Goal: Complete application form

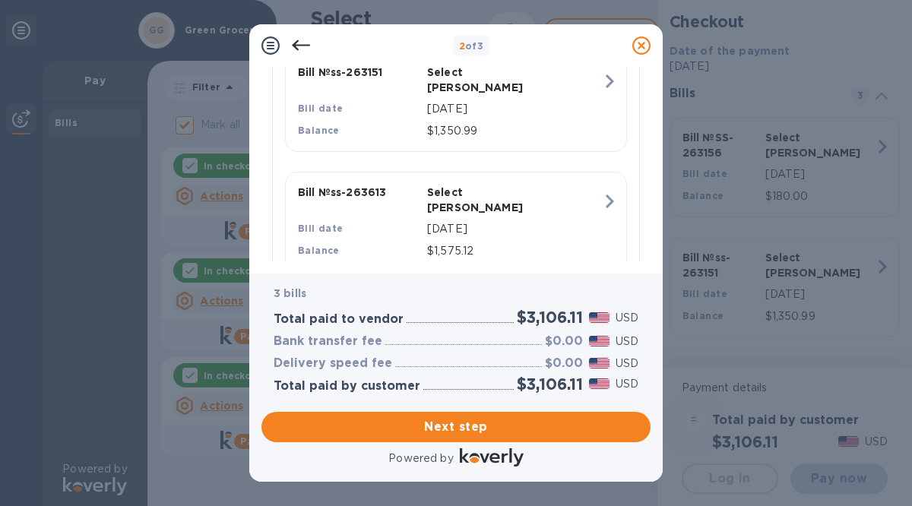
scroll to position [528, 0]
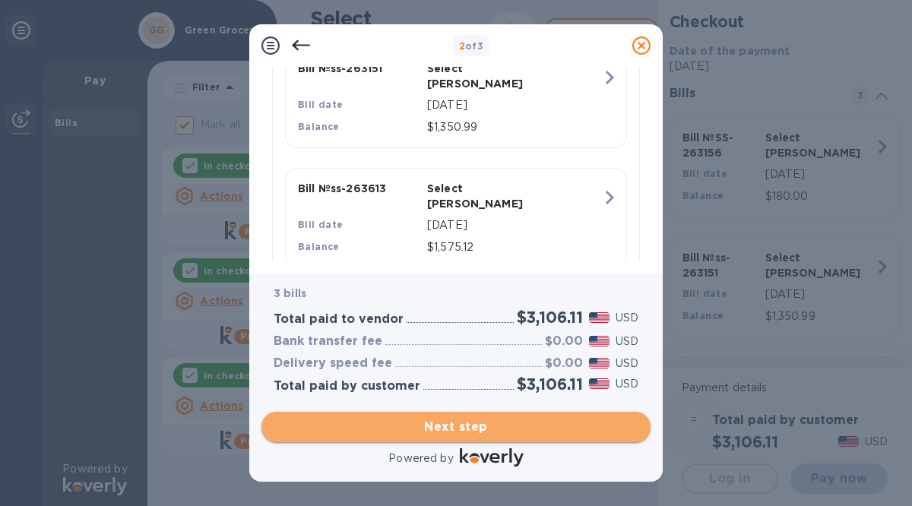
click at [447, 425] on span "Next step" at bounding box center [456, 427] width 365 height 18
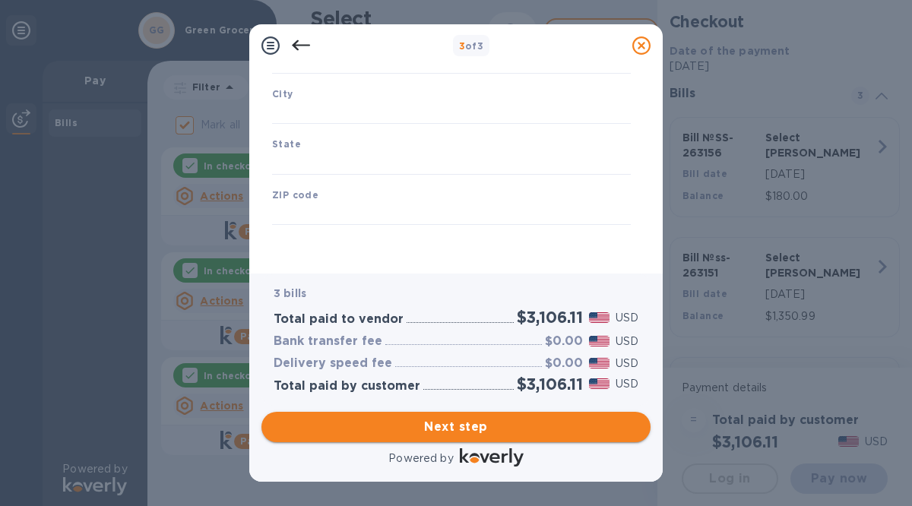
type input "[GEOGRAPHIC_DATA]"
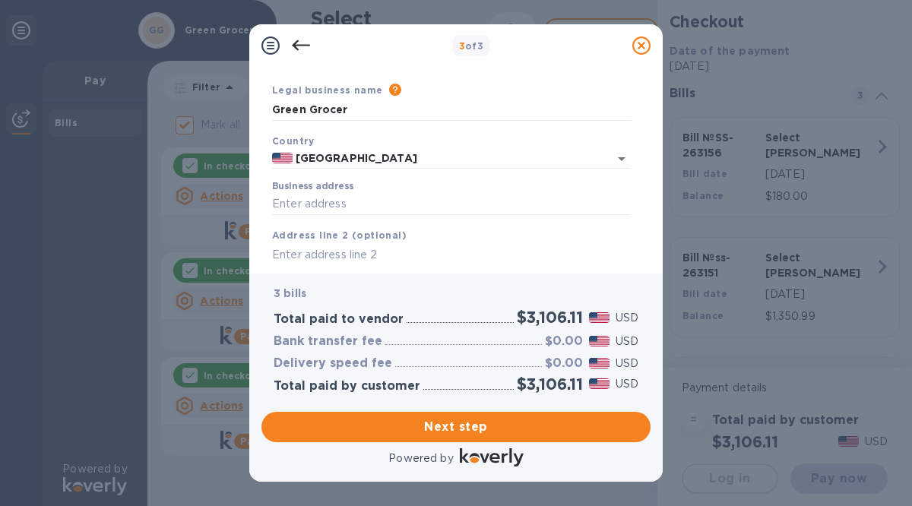
scroll to position [38, 0]
click at [305, 200] on input "Business address" at bounding box center [451, 203] width 359 height 23
type input "[STREET_ADDRESS]"
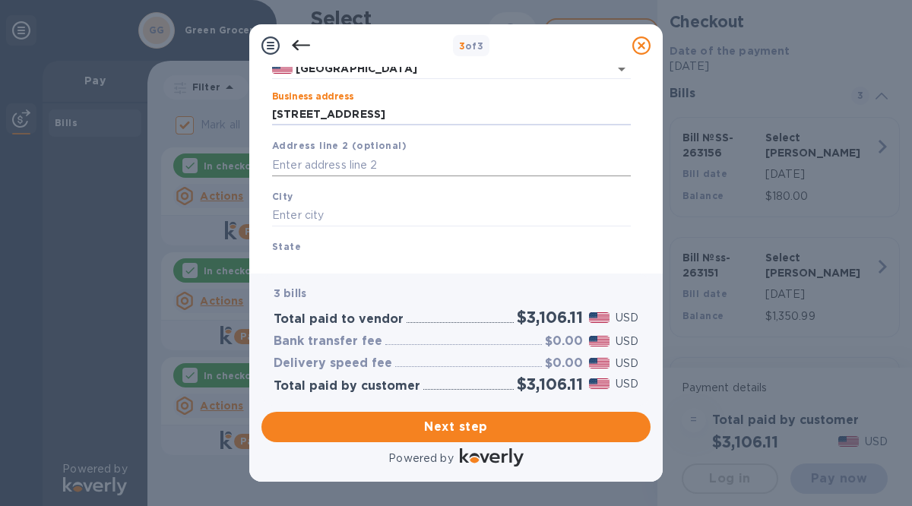
scroll to position [135, 0]
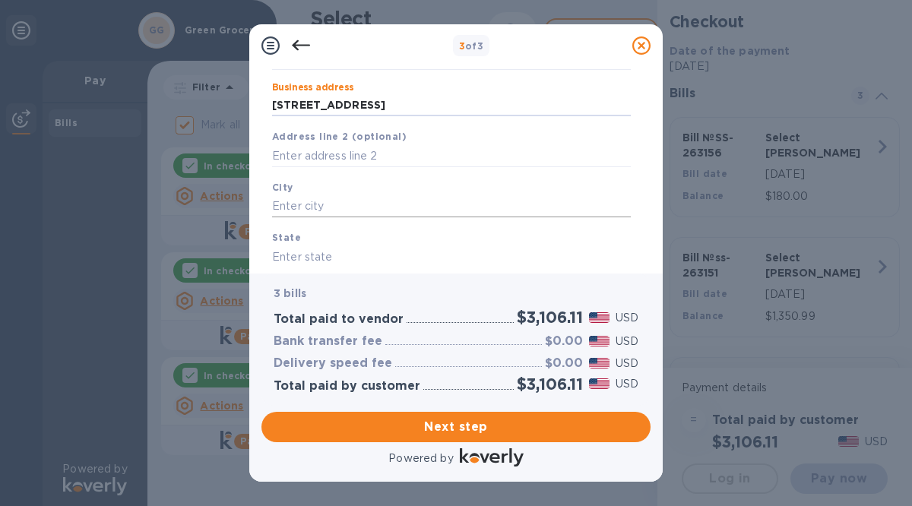
click at [317, 211] on input "text" at bounding box center [451, 206] width 359 height 23
type input "[PERSON_NAME] bay"
click at [304, 249] on input "text" at bounding box center [451, 256] width 359 height 23
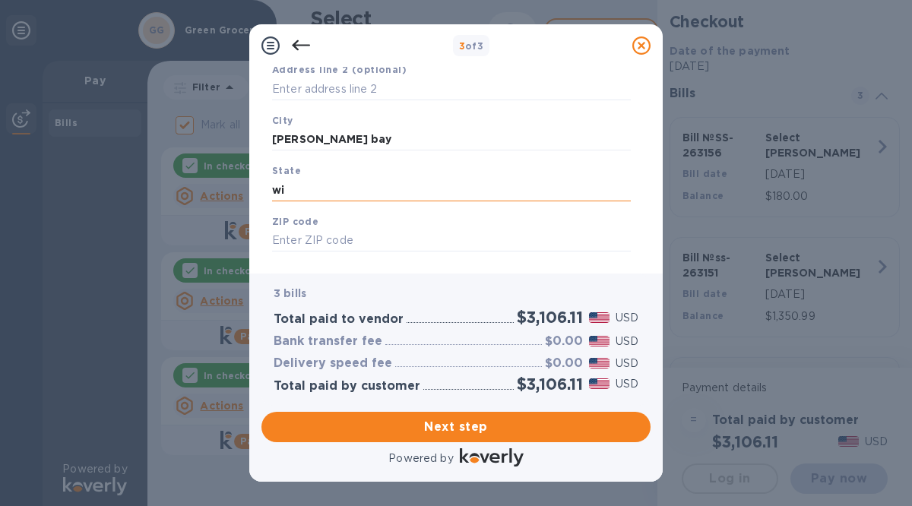
scroll to position [229, 0]
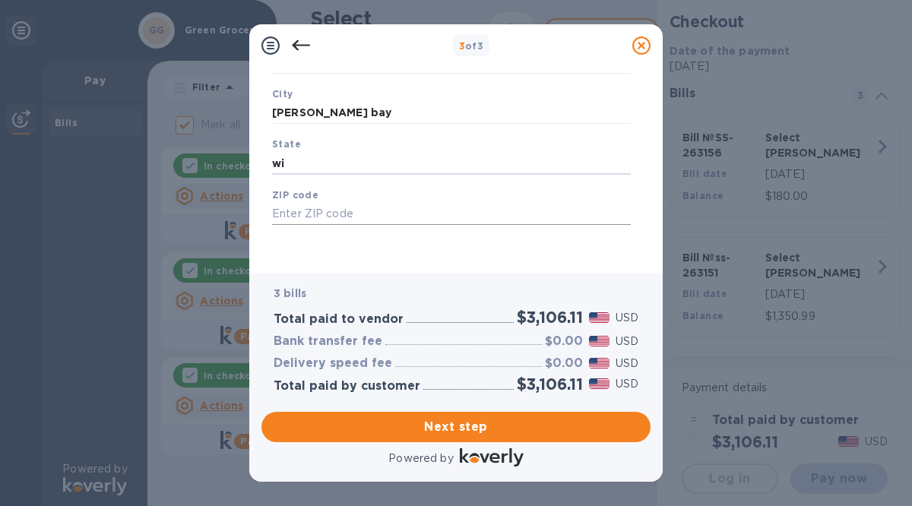
type input "wi"
click at [280, 212] on input "text" at bounding box center [451, 214] width 359 height 23
type input "53191"
click at [426, 432] on span "Next step" at bounding box center [456, 427] width 365 height 18
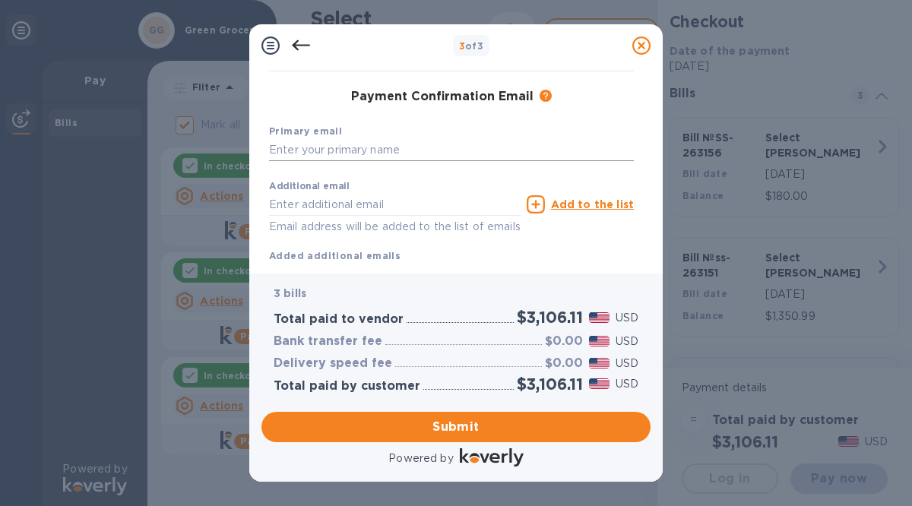
click at [314, 144] on input "text" at bounding box center [451, 150] width 365 height 23
type input "[PERSON_NAME]"
click at [296, 198] on input "text" at bounding box center [395, 204] width 252 height 23
type input "[EMAIL_ADDRESS][DOMAIN_NAME]"
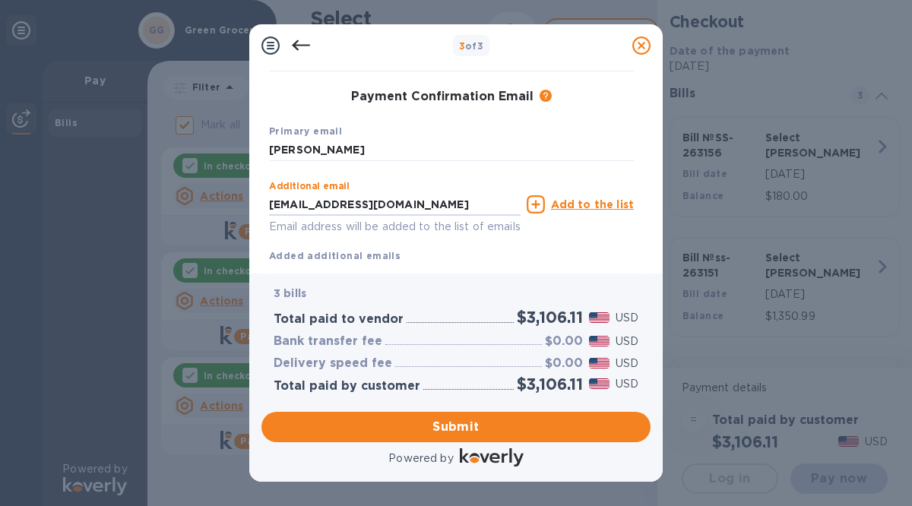
type input "[PERSON_NAME]"
type input "2622459077"
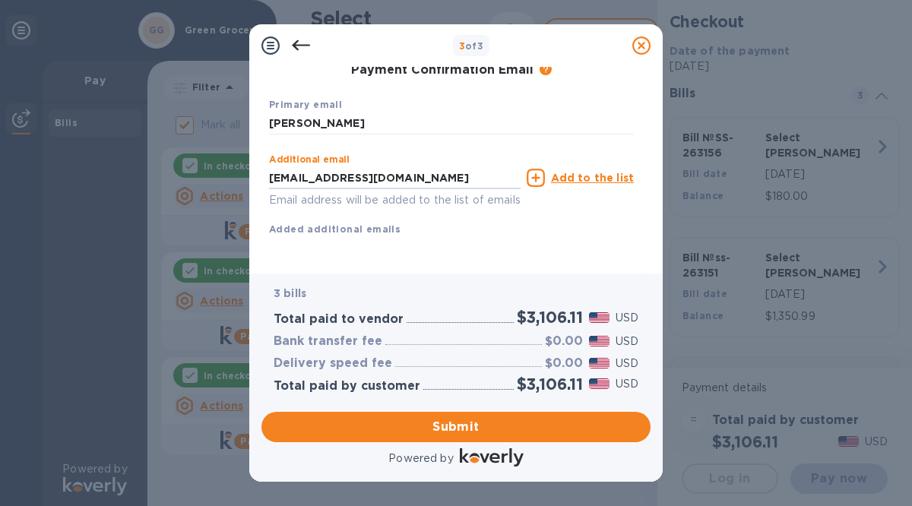
scroll to position [273, 0]
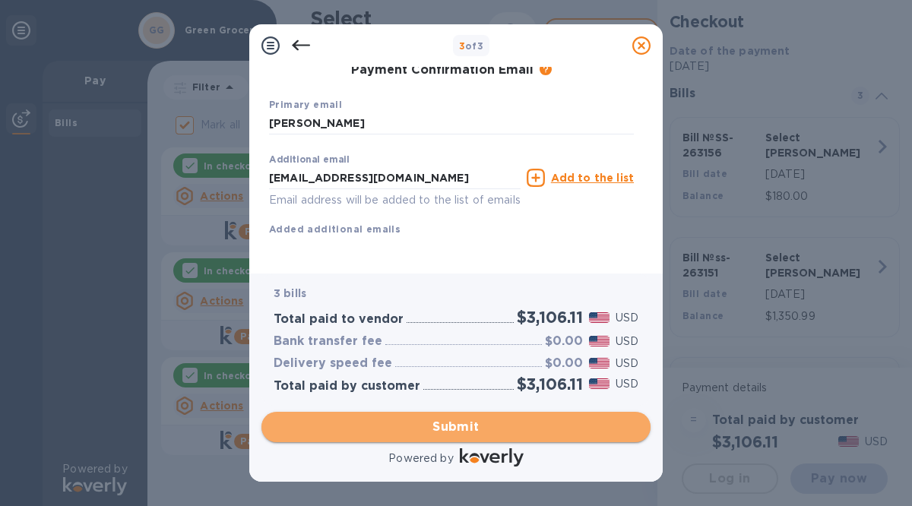
click at [426, 428] on span "Submit" at bounding box center [456, 427] width 365 height 18
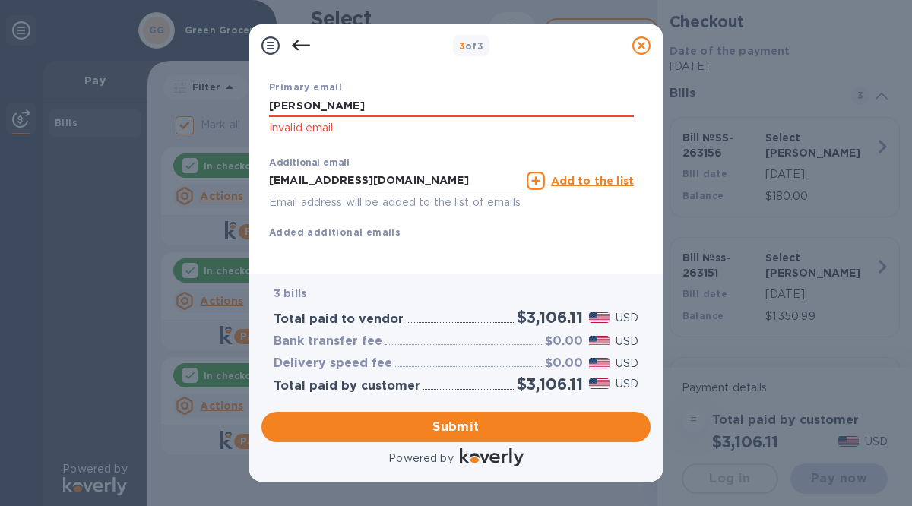
drag, startPoint x: 331, startPoint y: 107, endPoint x: 252, endPoint y: 106, distance: 79.8
click at [253, 106] on div "Payment Contact Information First name [PERSON_NAME] First name is a required f…" at bounding box center [455, 170] width 413 height 207
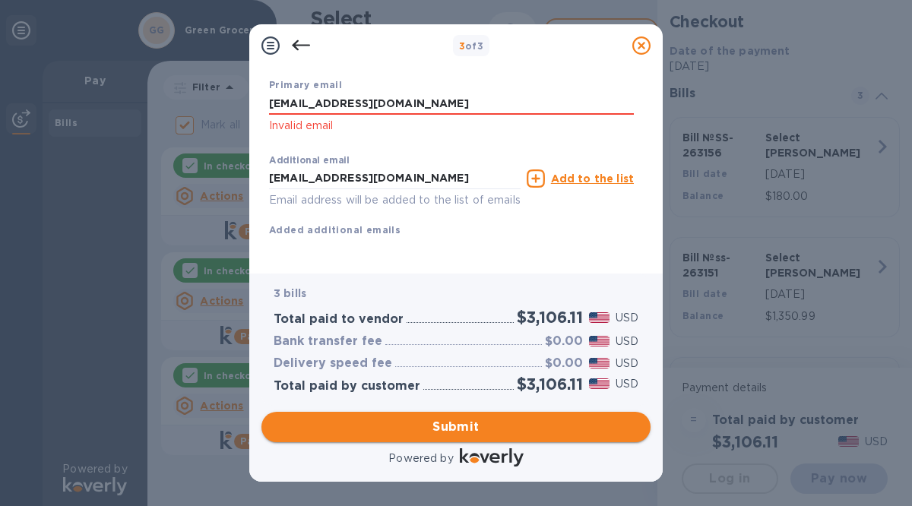
type input "[EMAIL_ADDRESS][DOMAIN_NAME]"
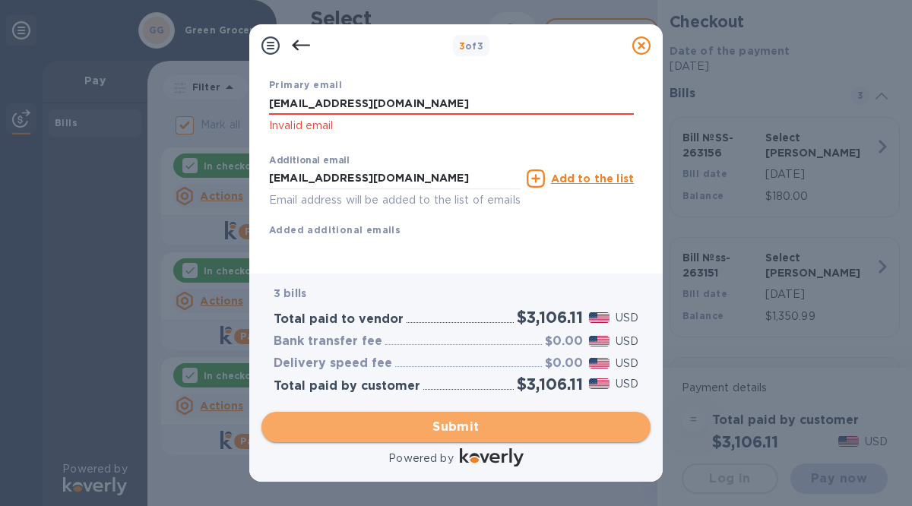
click at [423, 430] on span "Submit" at bounding box center [456, 427] width 365 height 18
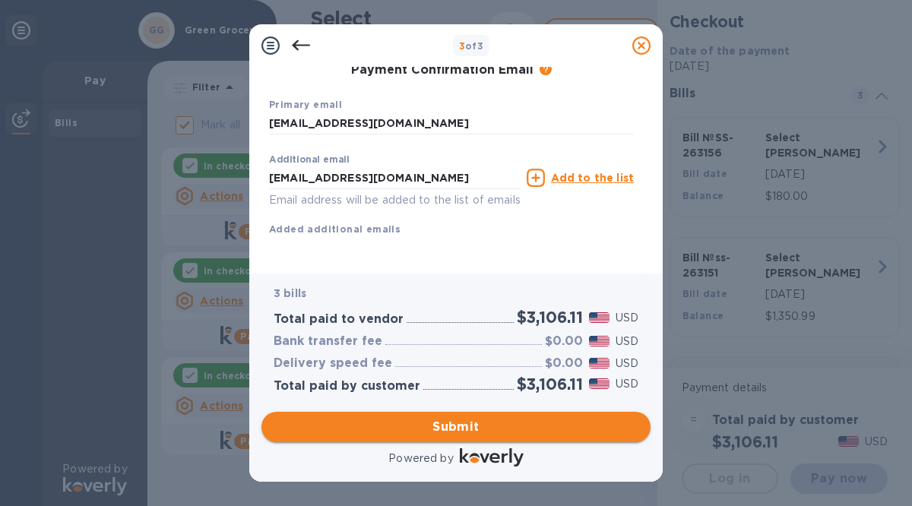
scroll to position [293, 0]
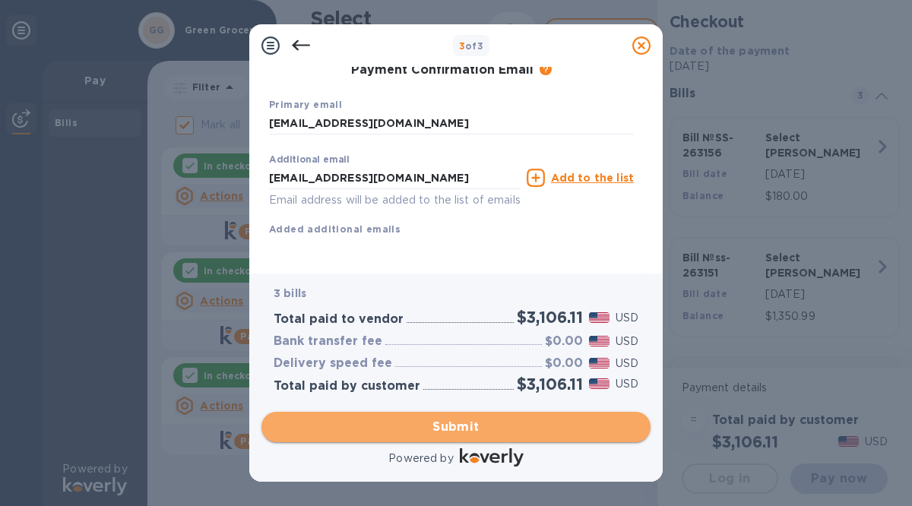
click at [456, 430] on span "Submit" at bounding box center [456, 427] width 365 height 18
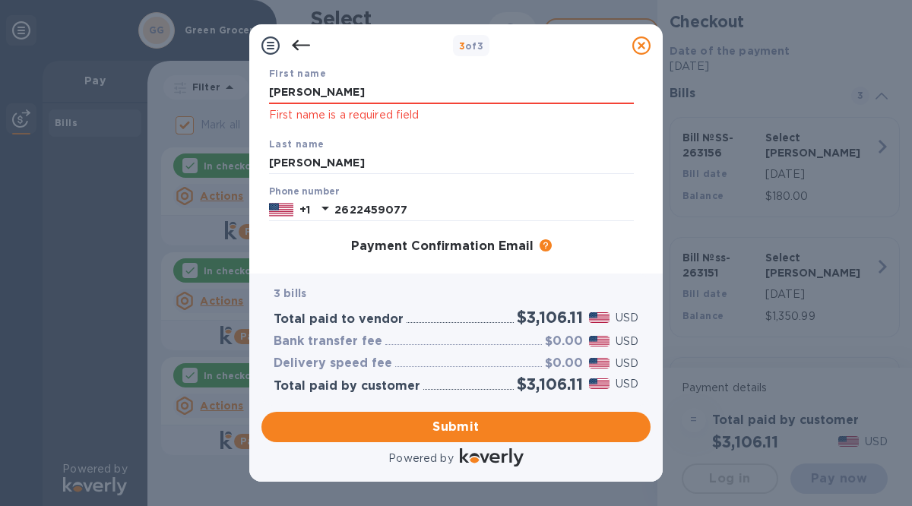
scroll to position [0, 0]
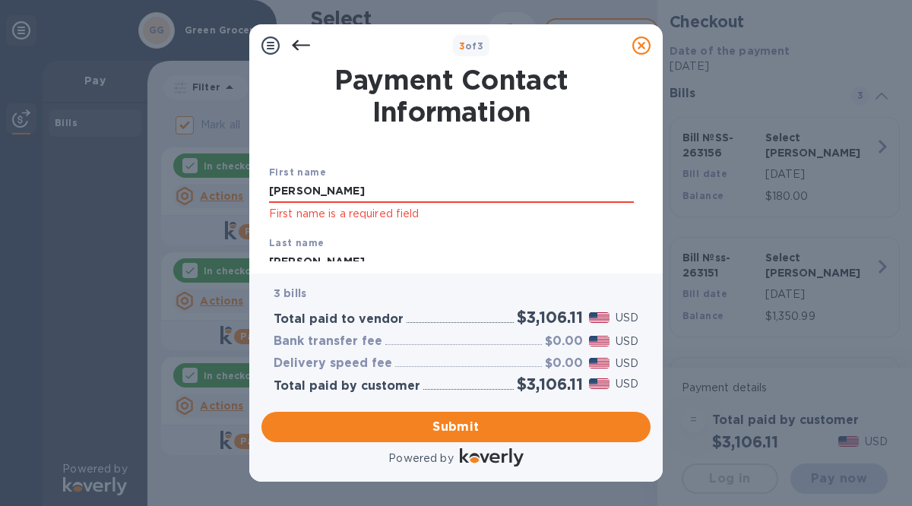
drag, startPoint x: 324, startPoint y: 192, endPoint x: 250, endPoint y: 196, distance: 73.8
click at [250, 196] on div "Payment Contact Information First name [PERSON_NAME] First name is a required f…" at bounding box center [455, 170] width 413 height 207
type input "[PERSON_NAME]"
click at [263, 225] on div "Payment Contact Information First name [PERSON_NAME] First name is a required f…" at bounding box center [455, 164] width 389 height 195
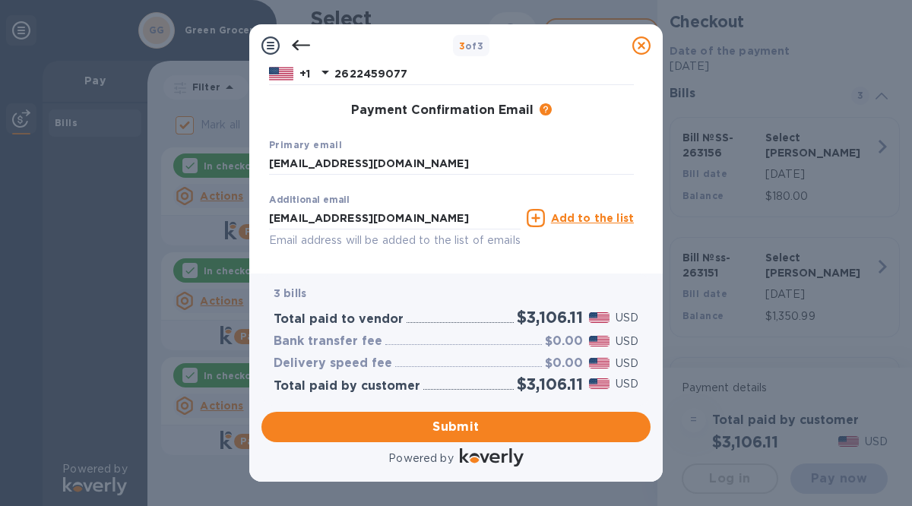
scroll to position [293, 0]
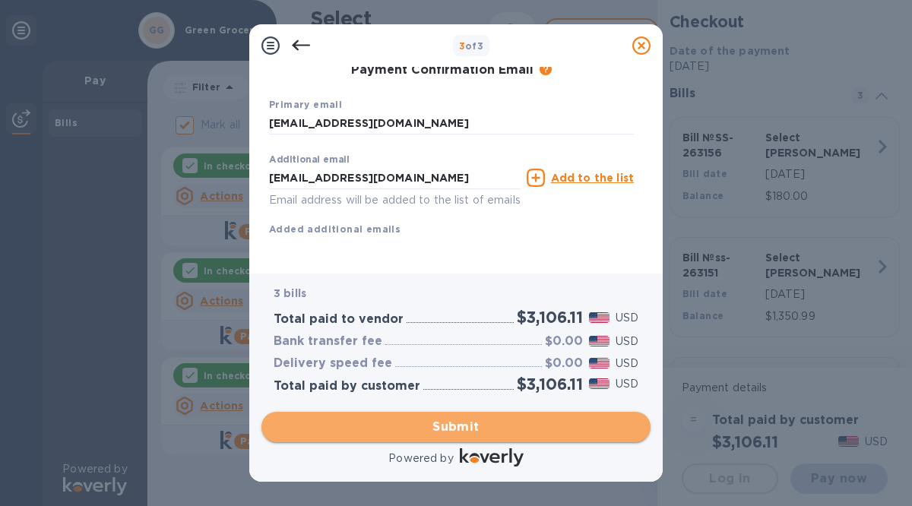
click at [448, 424] on span "Submit" at bounding box center [456, 427] width 365 height 18
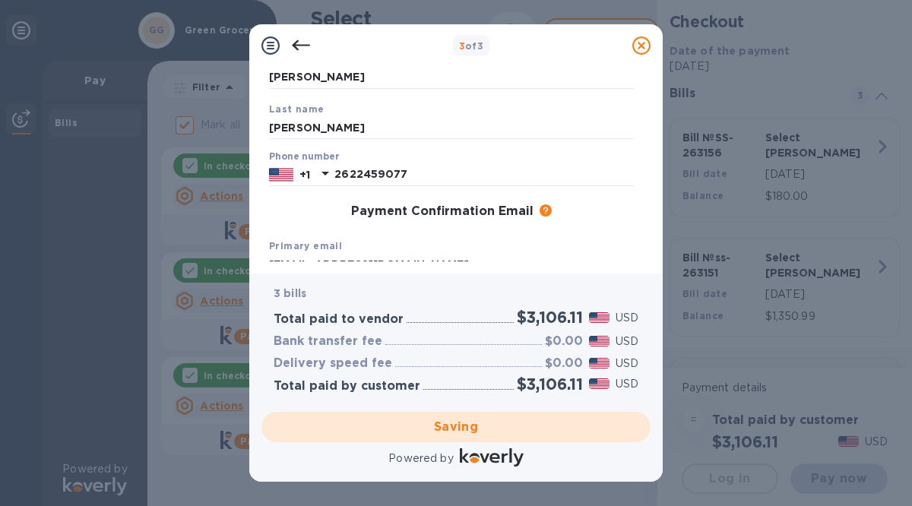
scroll to position [125, 0]
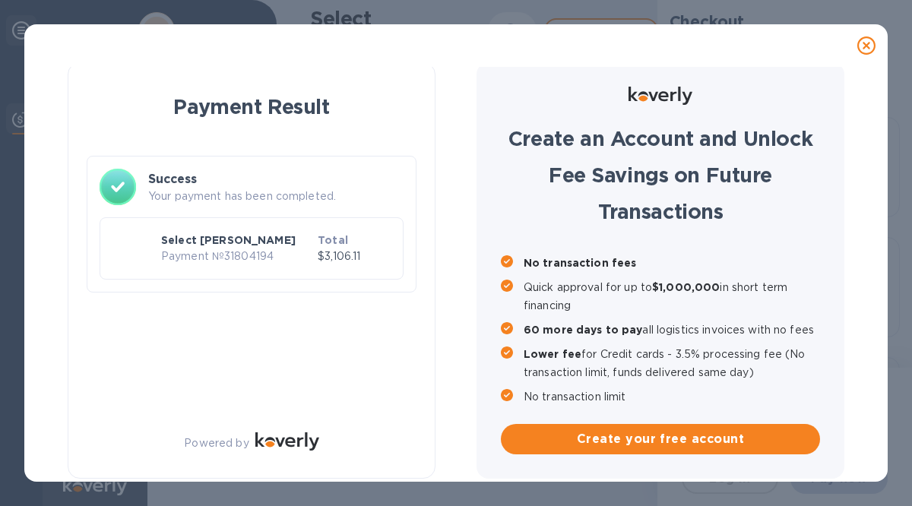
checkbox input "false"
